Goal: Task Accomplishment & Management: Use online tool/utility

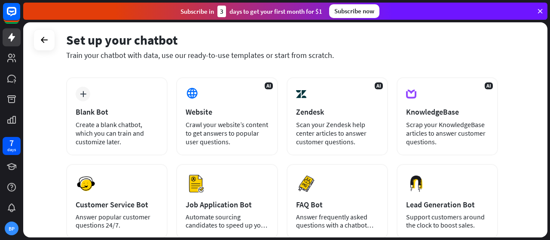
scroll to position [29, 0]
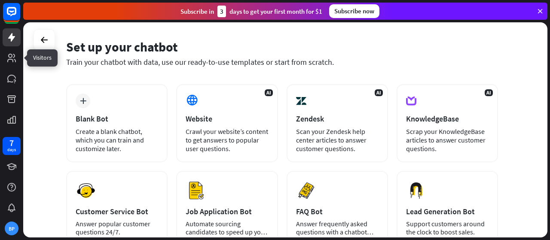
click at [14, 51] on link at bounding box center [12, 58] width 18 height 18
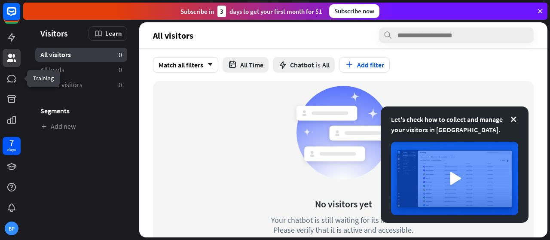
click at [0, 0] on icon at bounding box center [0, 0] width 0 height 0
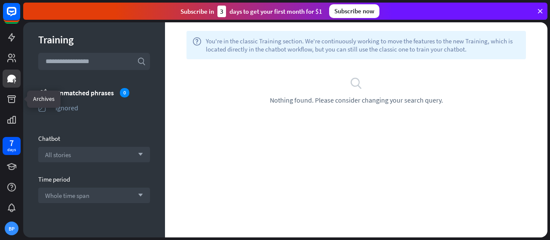
click at [0, 0] on icon at bounding box center [0, 0] width 0 height 0
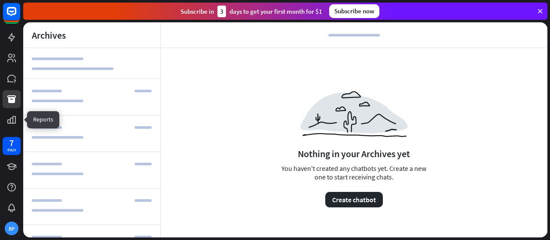
click at [0, 0] on icon at bounding box center [0, 0] width 0 height 0
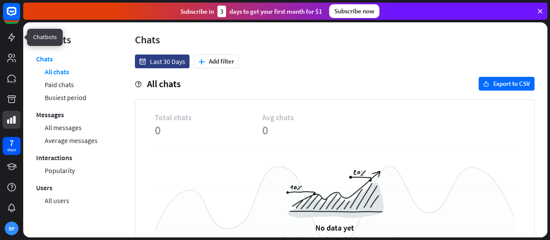
click at [0, 0] on icon at bounding box center [0, 0] width 0 height 0
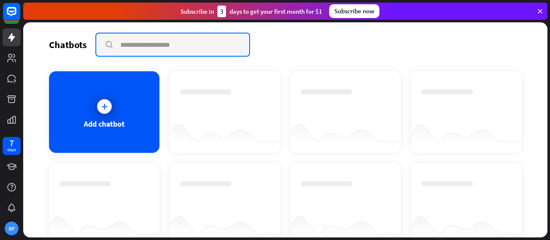
click at [122, 41] on input "text" at bounding box center [172, 44] width 153 height 22
type input "*****"
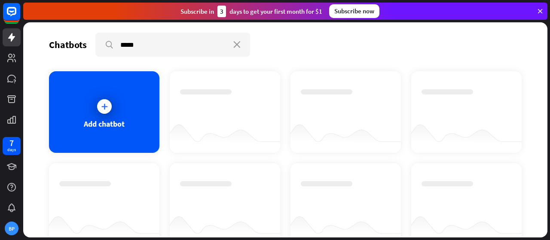
click at [95, 105] on div at bounding box center [104, 106] width 21 height 21
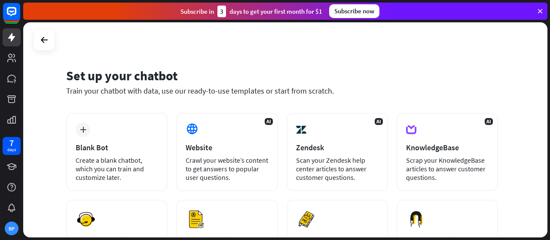
click at [132, 121] on div "plus Blank Bot Create a blank chatbot, which you can train and customize later." at bounding box center [116, 152] width 101 height 78
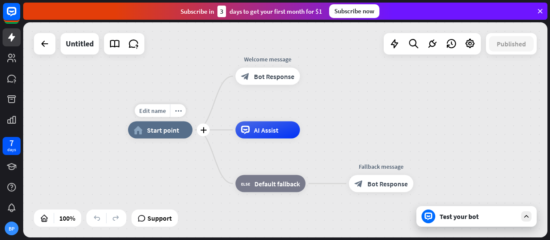
click at [161, 111] on span "Edit name" at bounding box center [152, 111] width 27 height 8
click at [445, 220] on div "Test your bot" at bounding box center [477, 216] width 77 height 9
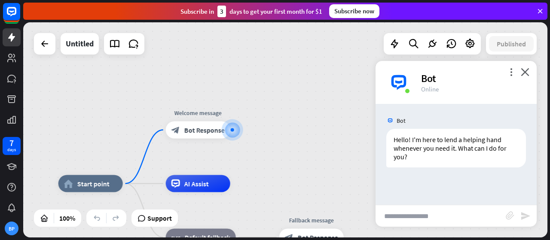
click at [420, 216] on input "text" at bounding box center [440, 215] width 130 height 21
type input "**********"
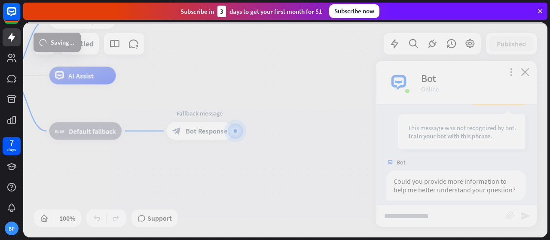
scroll to position [122, 0]
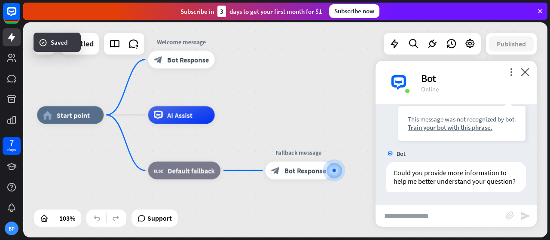
drag, startPoint x: 160, startPoint y: 69, endPoint x: 259, endPoint y: 109, distance: 106.4
click at [259, 109] on div "home_2 Start point Welcome message block_bot_response Bot Response AI Assist bl…" at bounding box center [285, 129] width 524 height 215
click at [529, 73] on icon "close" at bounding box center [525, 72] width 9 height 8
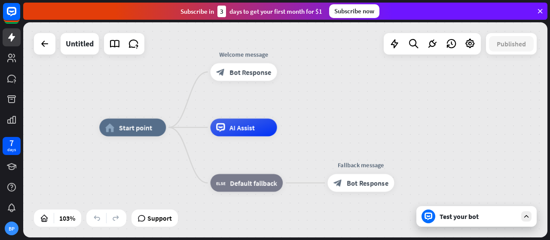
drag, startPoint x: 312, startPoint y: 109, endPoint x: 345, endPoint y: 117, distance: 34.4
click at [345, 117] on div "home_2 Start point Welcome message block_bot_response Bot Response AI Assist bl…" at bounding box center [285, 129] width 524 height 215
click at [416, 44] on icon at bounding box center [414, 43] width 12 height 11
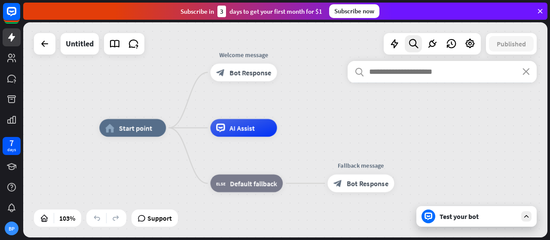
click at [401, 74] on input "text" at bounding box center [441, 71] width 189 height 21
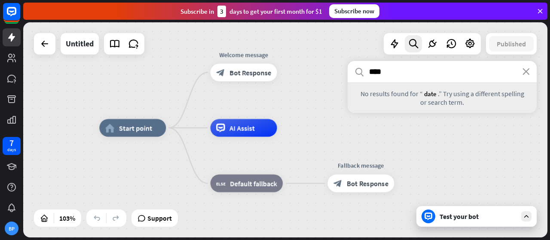
click at [524, 76] on input "****" at bounding box center [441, 71] width 189 height 21
type input "****"
click at [527, 72] on icon "close" at bounding box center [525, 71] width 7 height 7
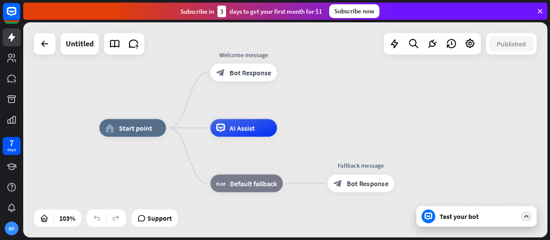
click at [444, 44] on div at bounding box center [450, 43] width 17 height 17
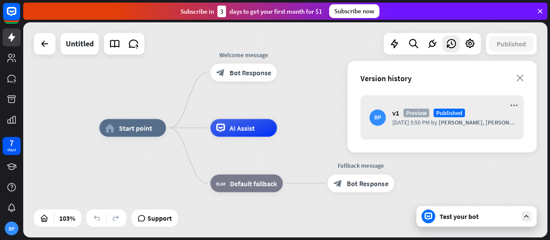
click at [522, 79] on icon "close" at bounding box center [519, 78] width 7 height 7
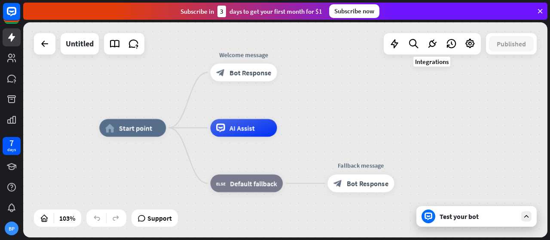
click at [432, 48] on icon at bounding box center [431, 43] width 11 height 11
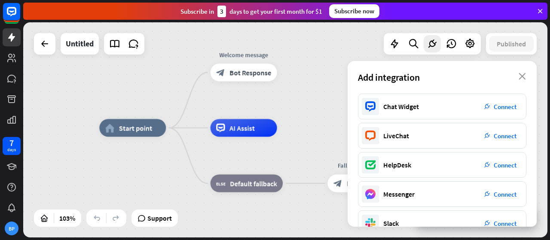
click at [416, 107] on div "Chat Widget" at bounding box center [401, 106] width 36 height 9
